Goal: Book appointment/travel/reservation

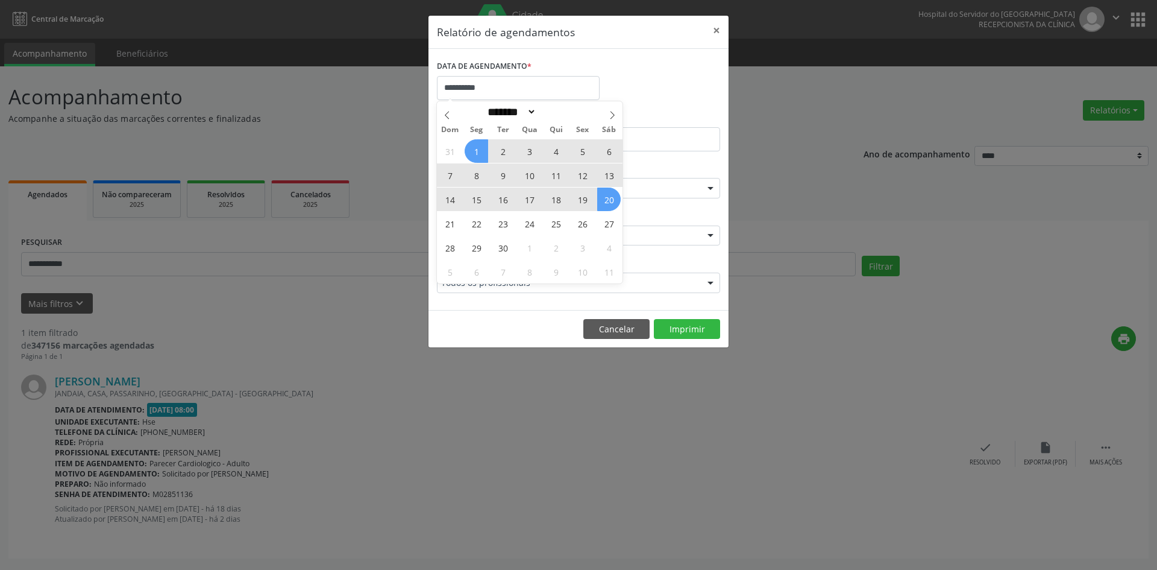
select select "*"
click at [471, 248] on div "31 1 2 3 4 5 6 7 8 9 10 11 12 13 14 15 16 17 18 19 20 21 22 23 24 25 26 27 28 2…" at bounding box center [530, 211] width 186 height 145
click at [471, 248] on span "29" at bounding box center [477, 248] width 24 height 24
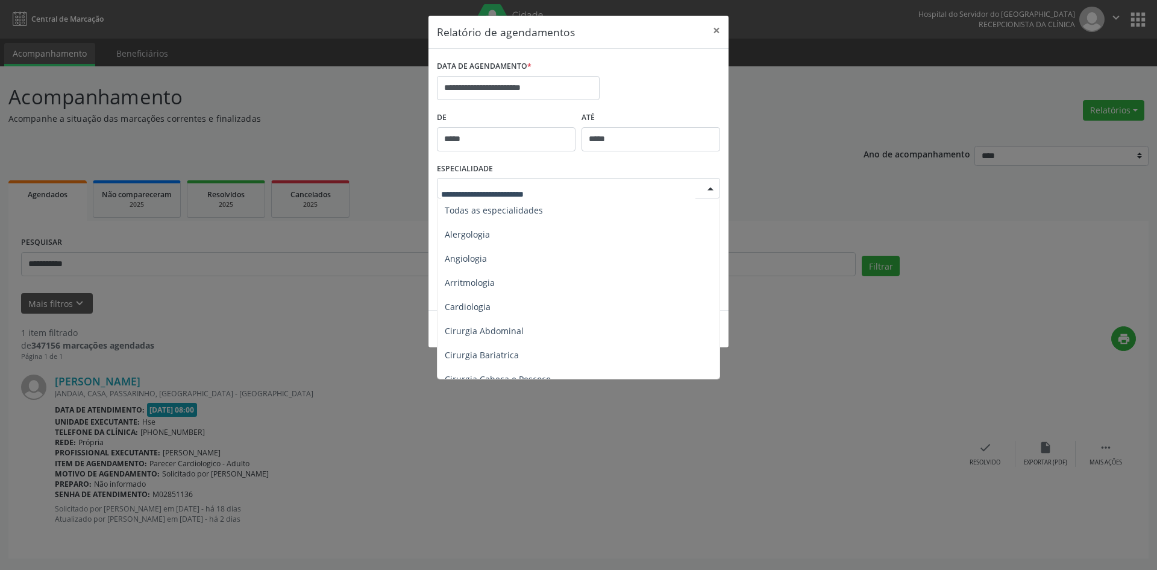
click at [706, 190] on div at bounding box center [711, 188] width 18 height 20
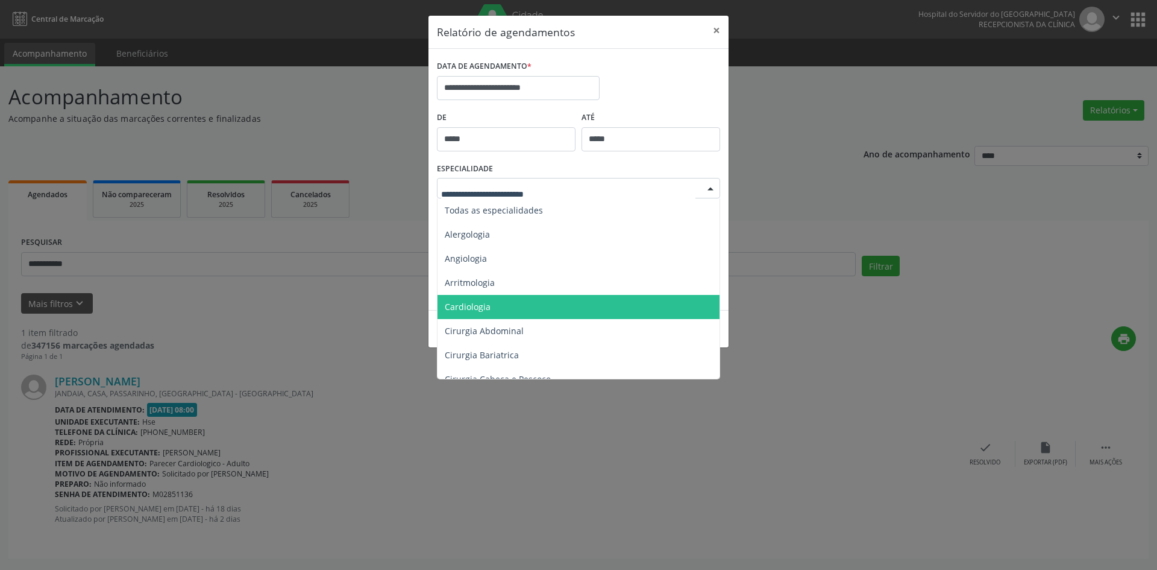
click at [462, 299] on span "Cardiologia" at bounding box center [580, 307] width 284 height 24
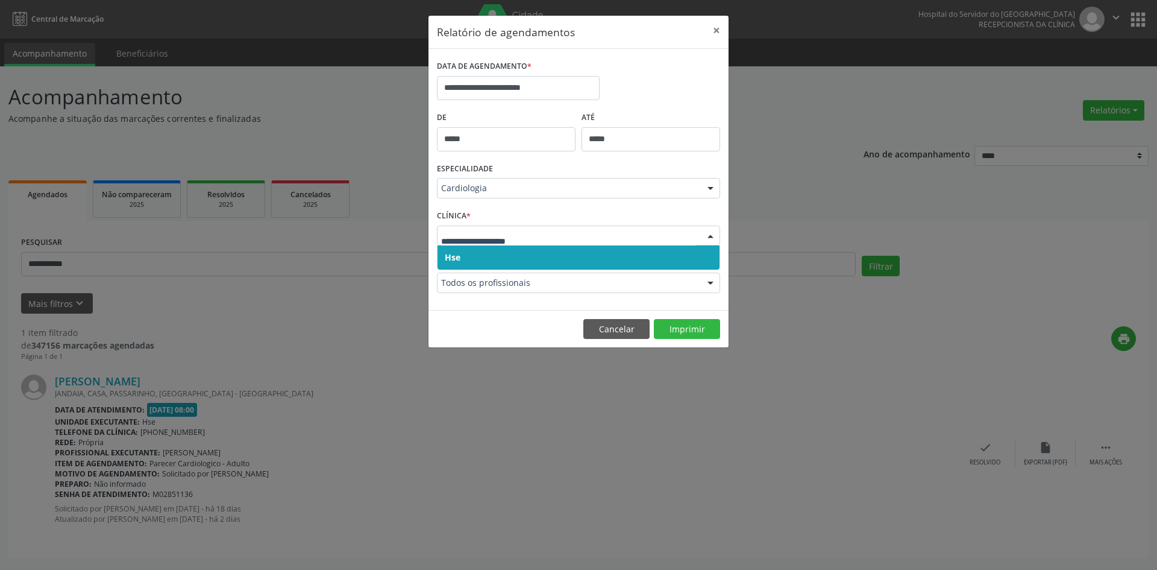
click at [451, 259] on span "Hse" at bounding box center [453, 256] width 16 height 11
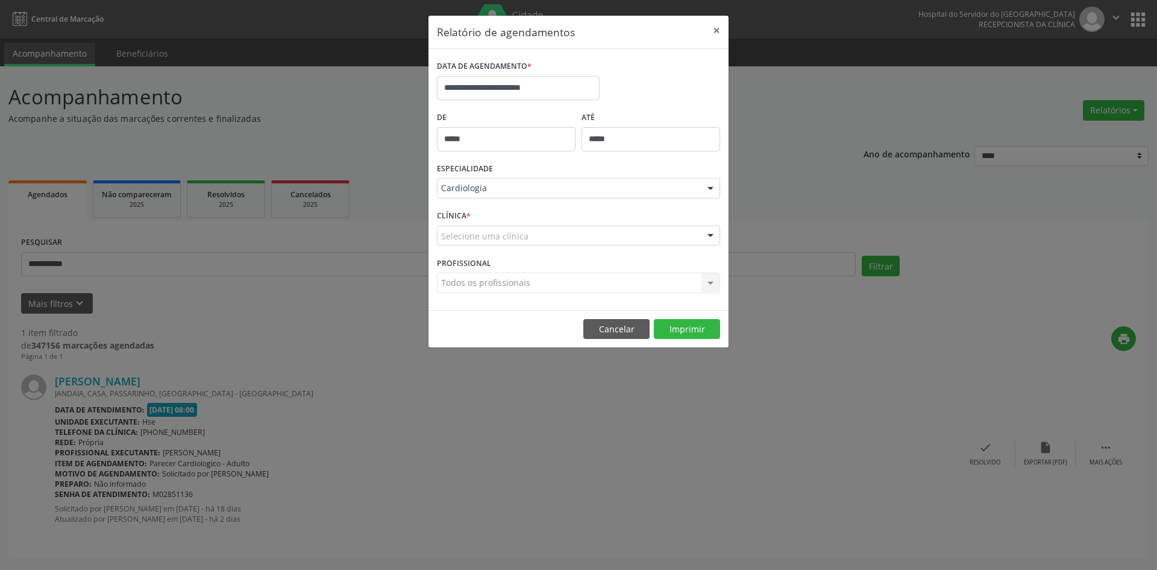
click at [451, 244] on div "Selecione uma clínica" at bounding box center [578, 235] width 283 height 20
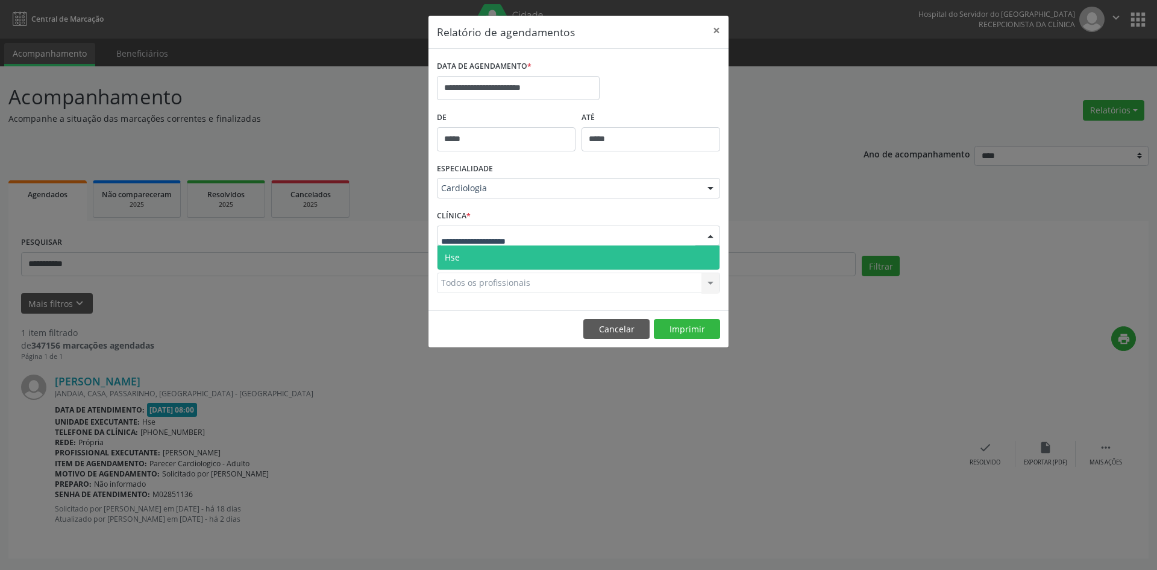
click at [451, 258] on span "Hse" at bounding box center [452, 256] width 15 height 11
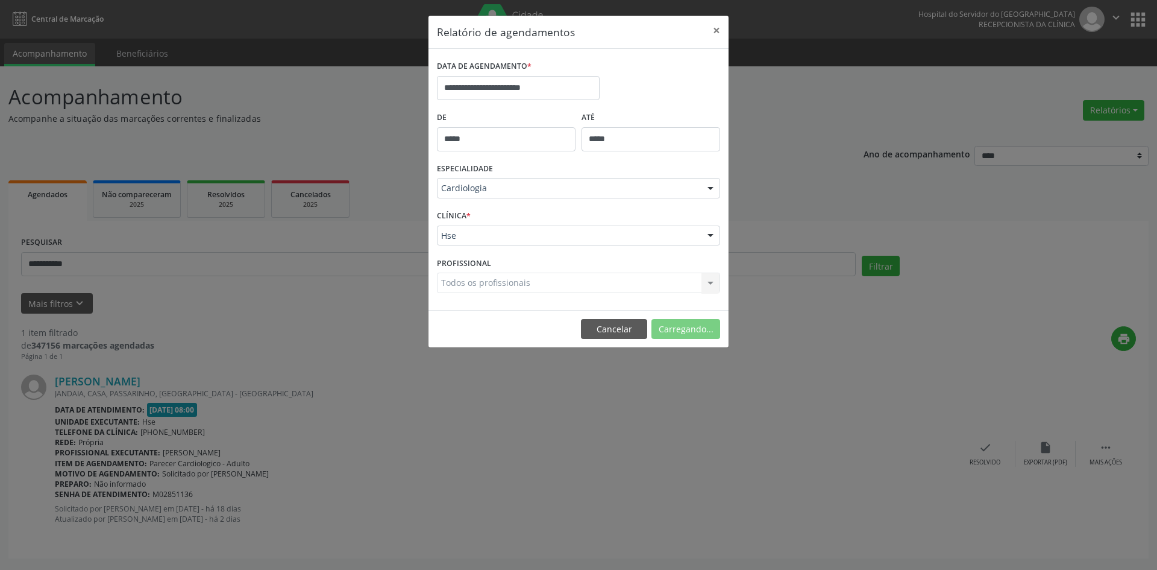
click at [455, 285] on div "Todos os profissionais Todos os profissionais [PERSON_NAME] - Professor(A) Nass…" at bounding box center [578, 282] width 283 height 20
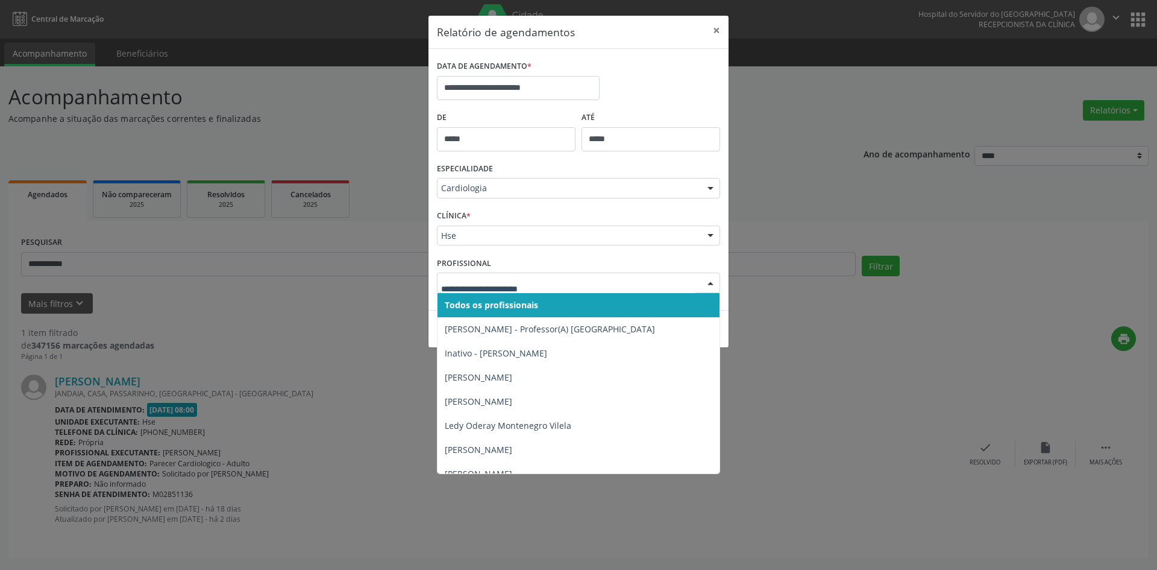
click at [464, 305] on span "Todos os profissionais" at bounding box center [491, 304] width 93 height 11
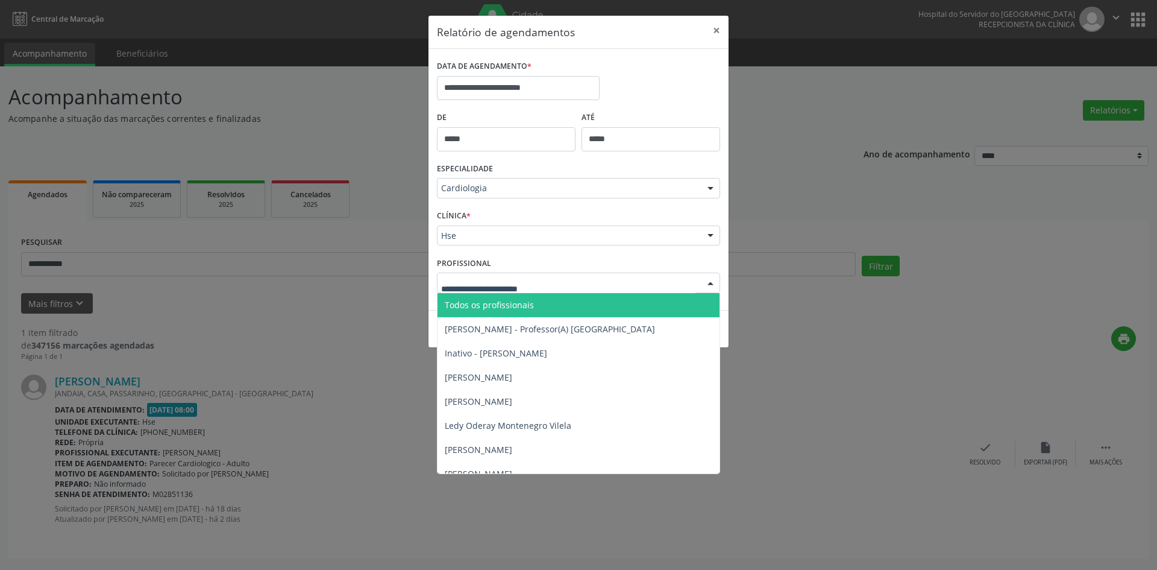
click at [468, 303] on span "Todos os profissionais" at bounding box center [489, 304] width 89 height 11
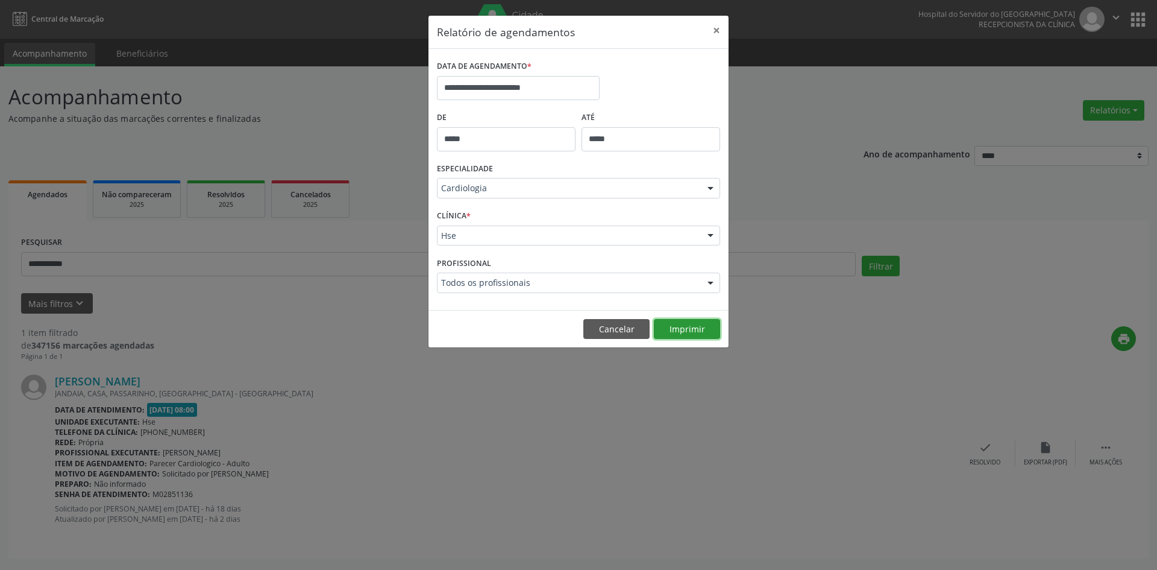
click at [679, 322] on button "Imprimir" at bounding box center [687, 329] width 66 height 20
